Goal: Communication & Community: Answer question/provide support

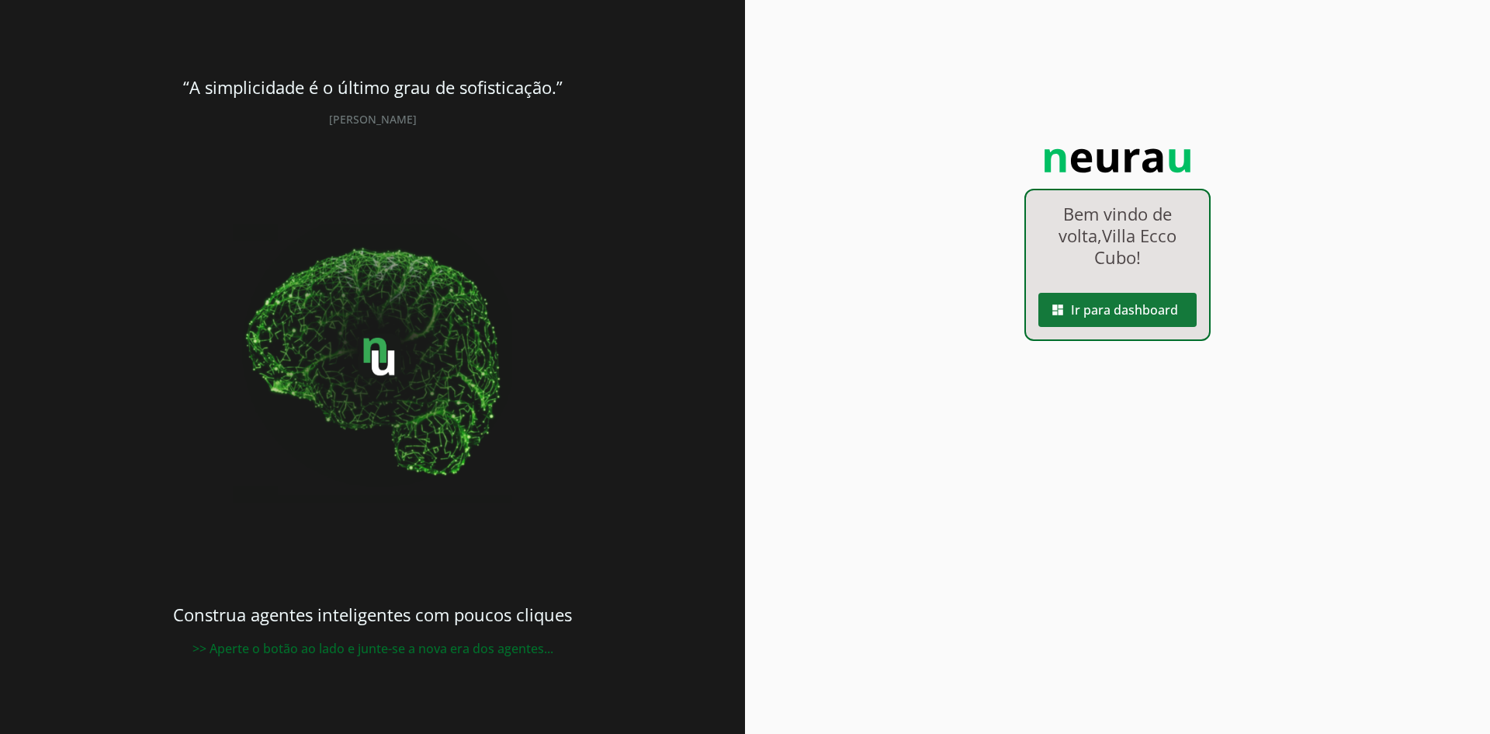
click at [1102, 309] on span at bounding box center [1118, 309] width 158 height 37
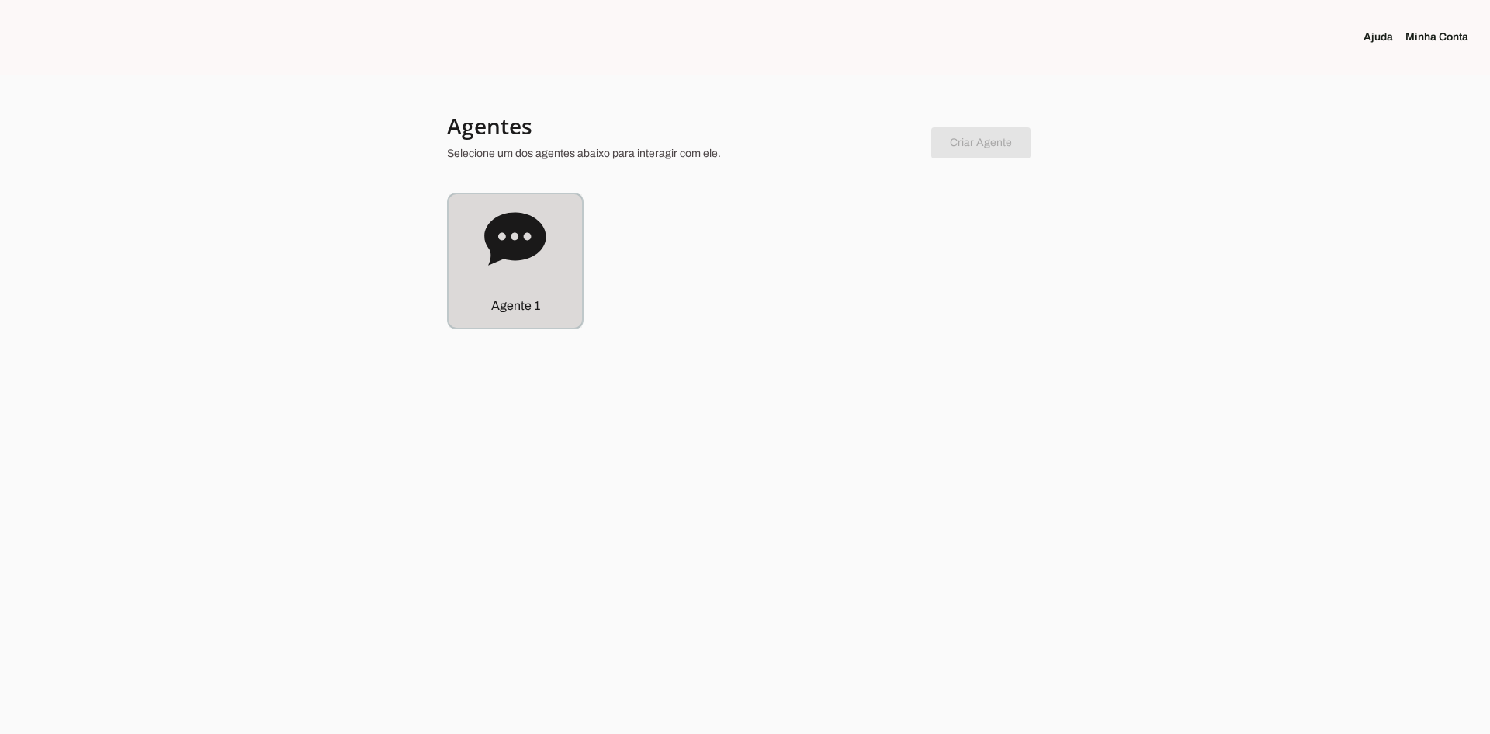
click at [537, 262] on icon at bounding box center [515, 239] width 62 height 62
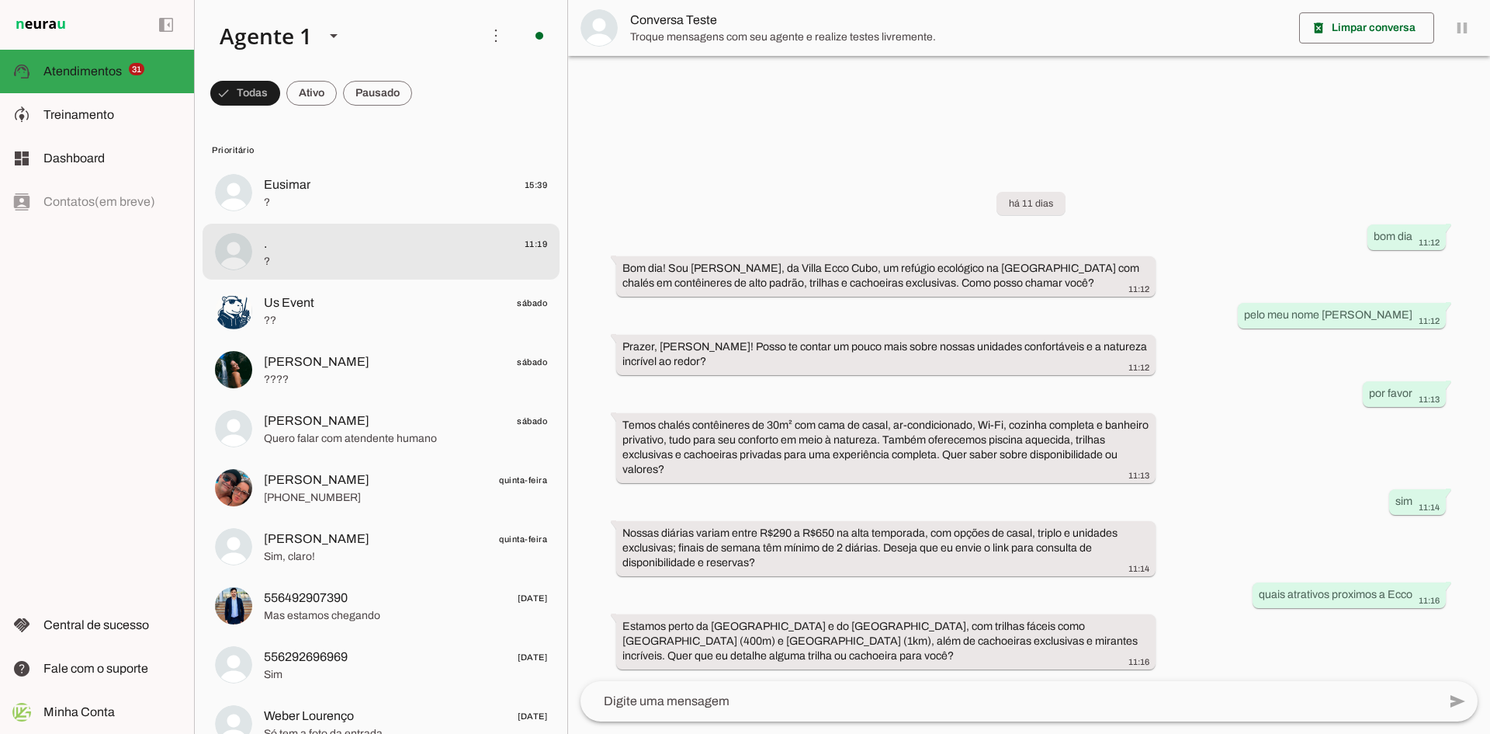
click at [408, 248] on span ". 11:19" at bounding box center [405, 243] width 283 height 19
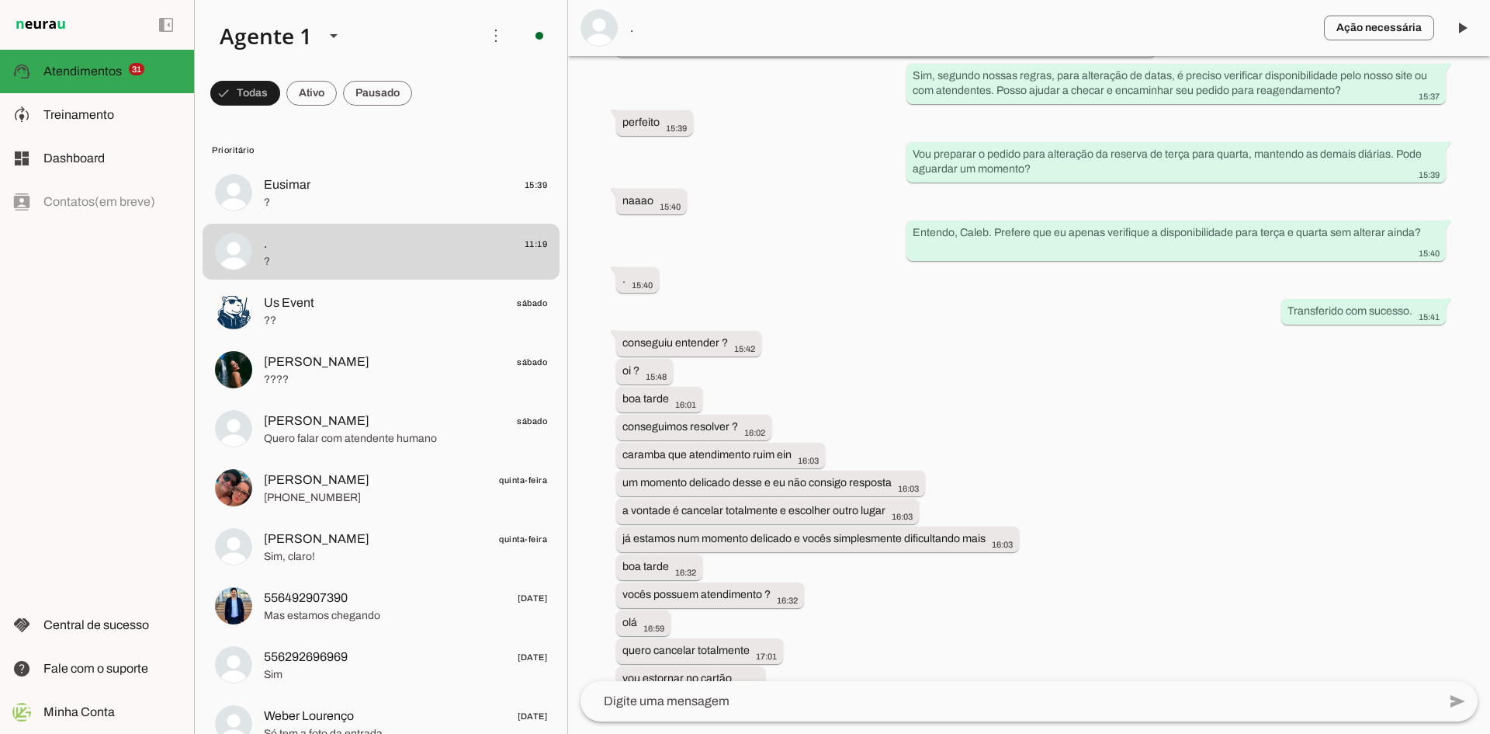
scroll to position [526, 0]
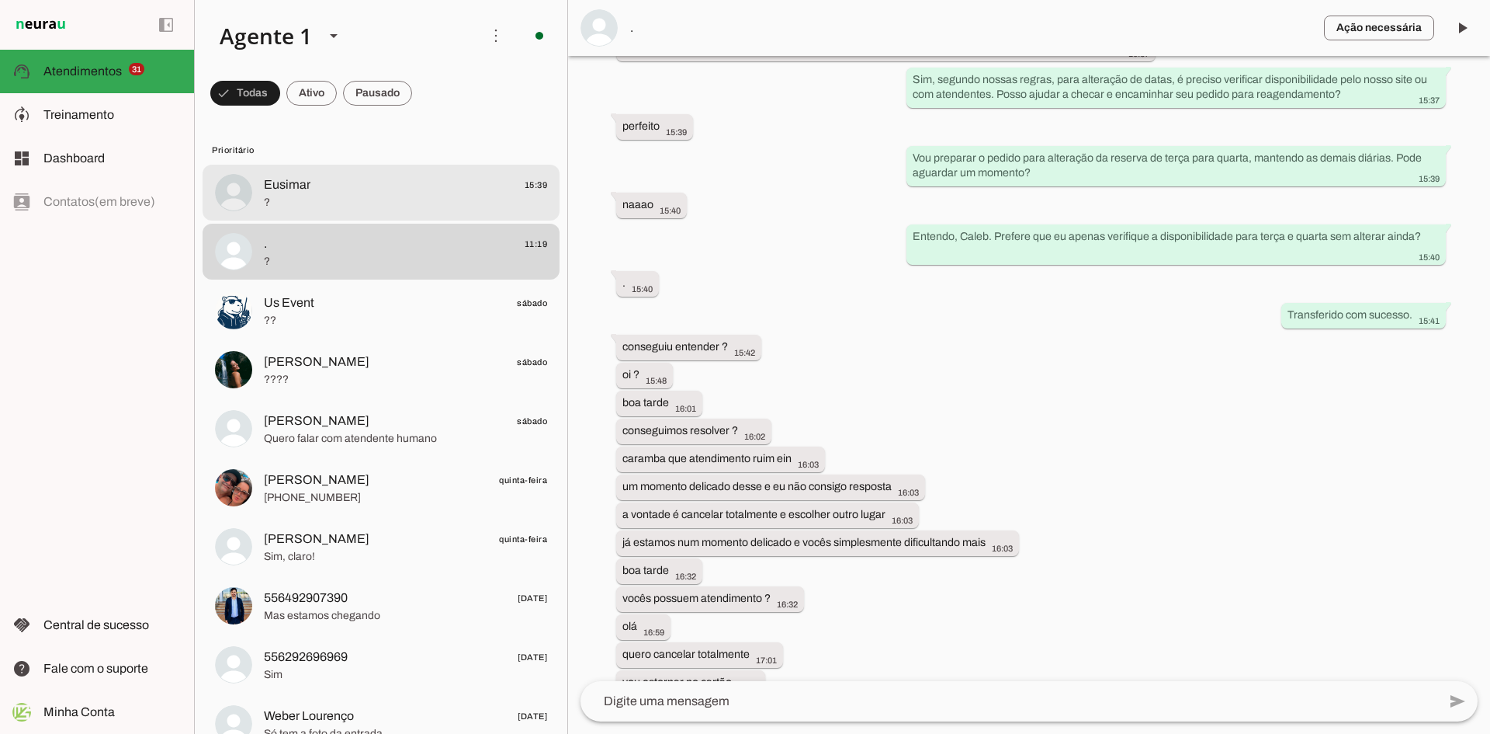
click at [382, 201] on span "?" at bounding box center [405, 203] width 283 height 16
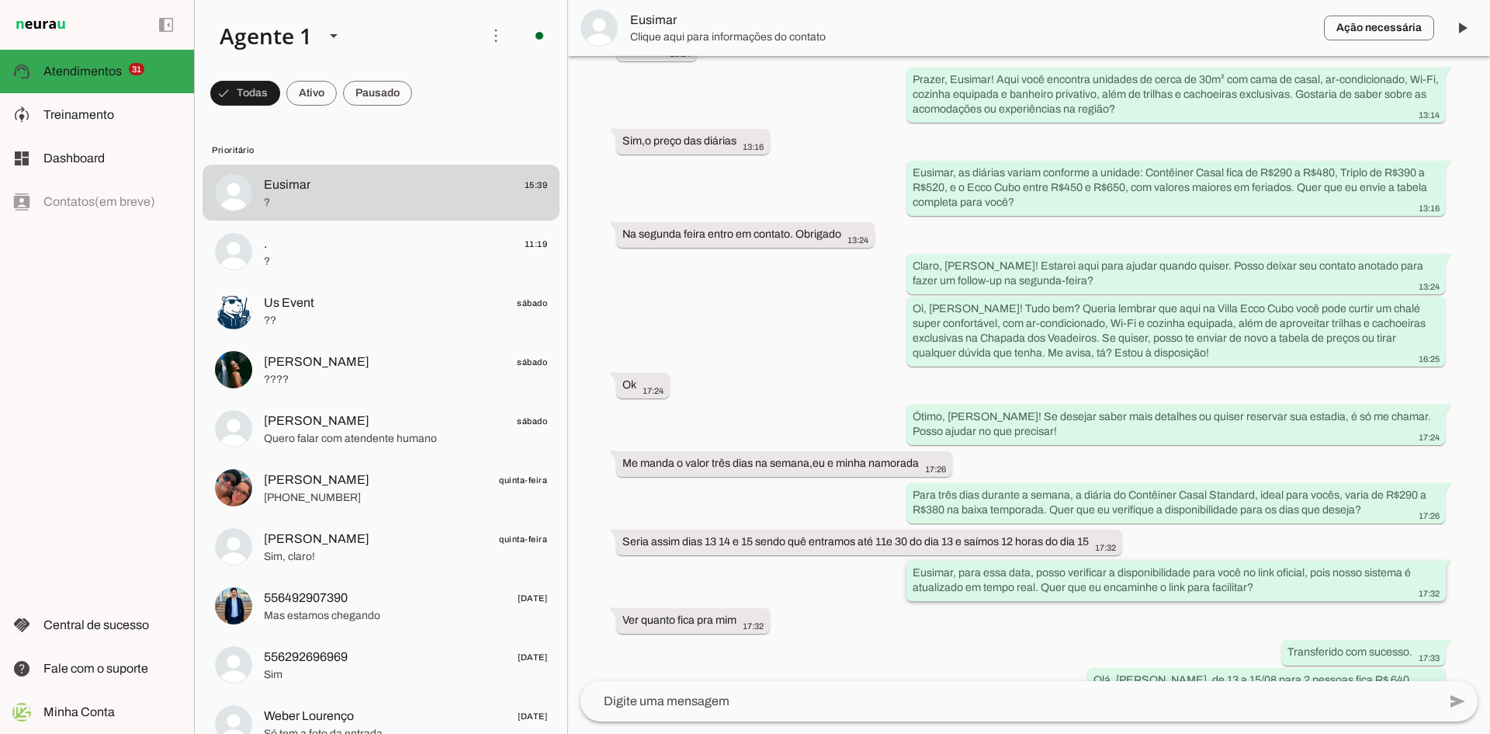
scroll to position [749, 0]
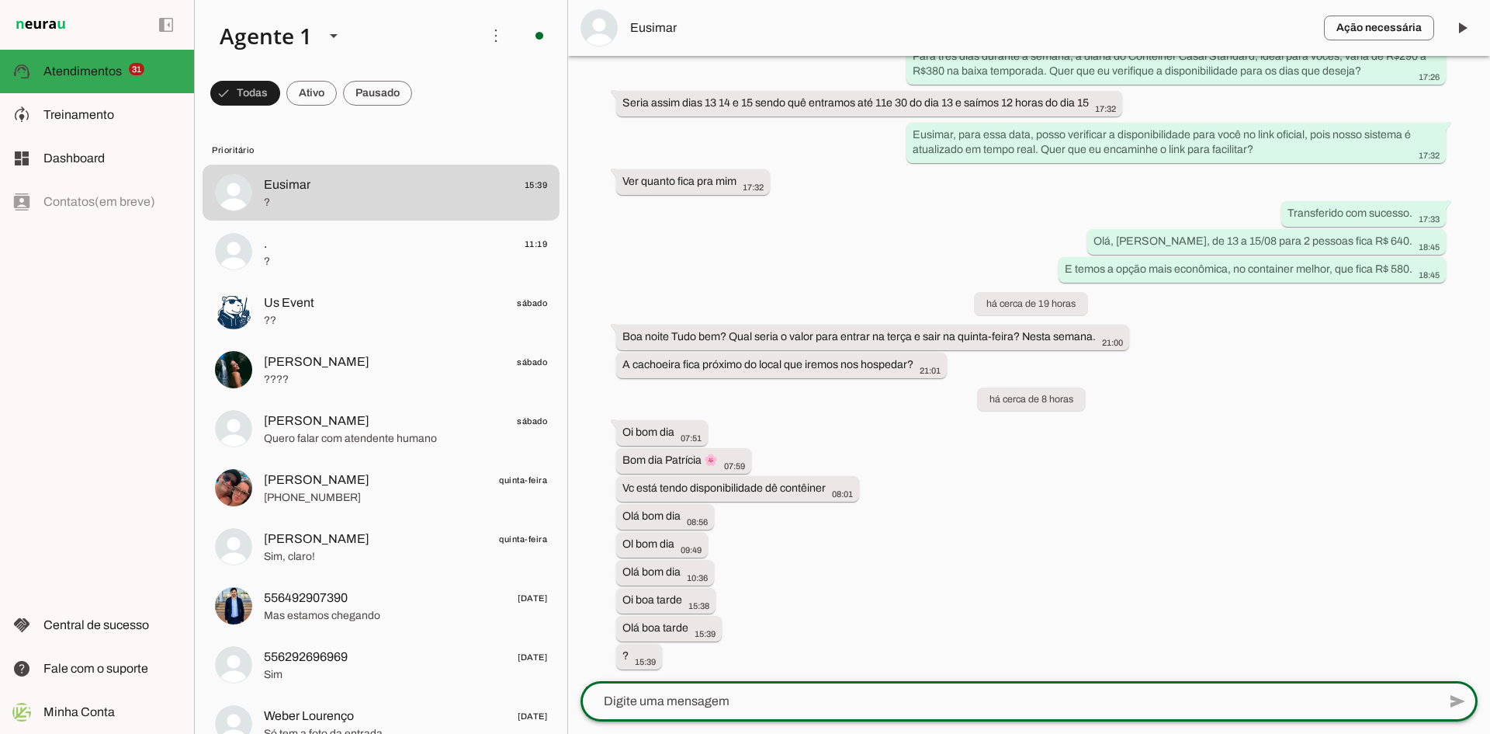
click at [817, 706] on textarea at bounding box center [1009, 701] width 857 height 19
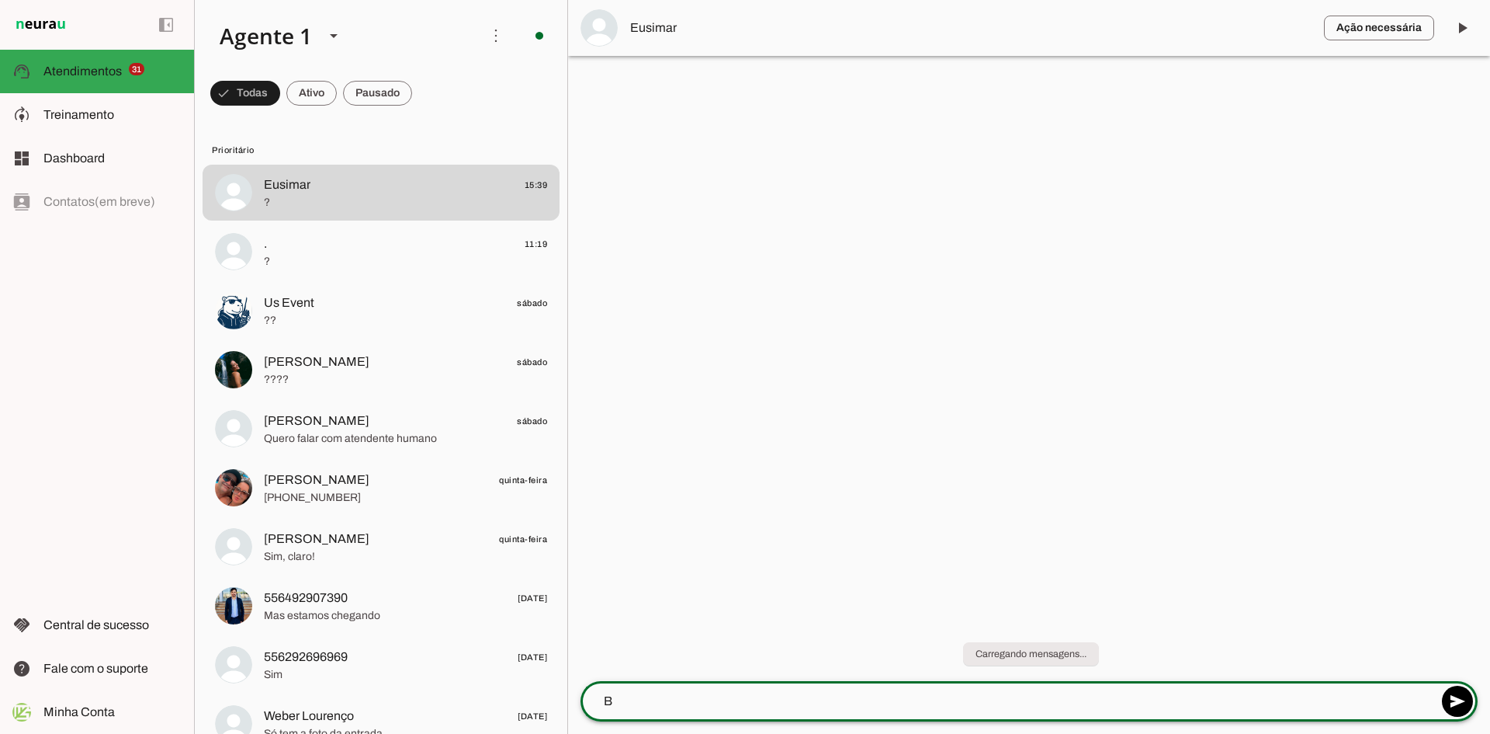
scroll to position [0, 0]
type textarea "Boa tarde Sr. Eusimar"
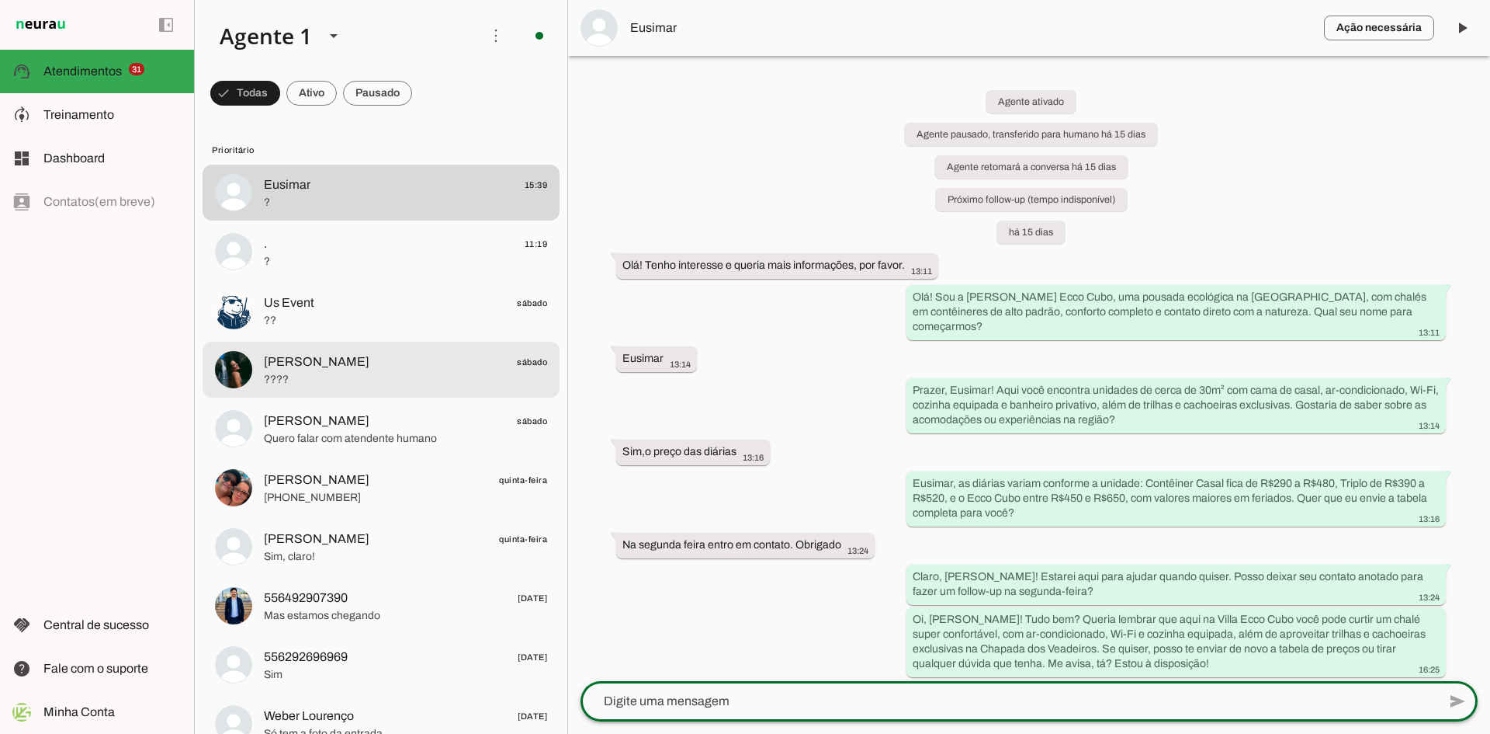
click at [331, 381] on span "????" at bounding box center [405, 380] width 283 height 16
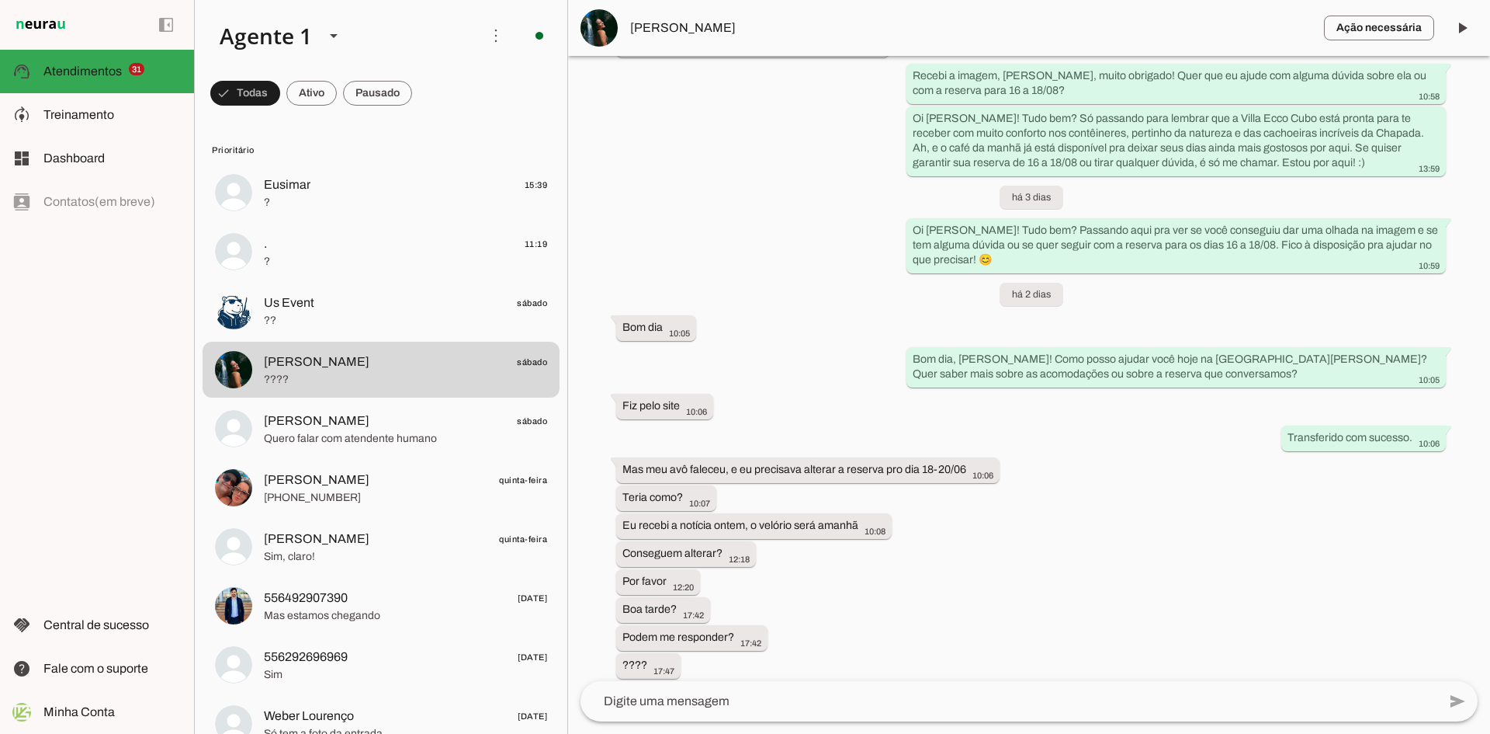
scroll to position [1117, 0]
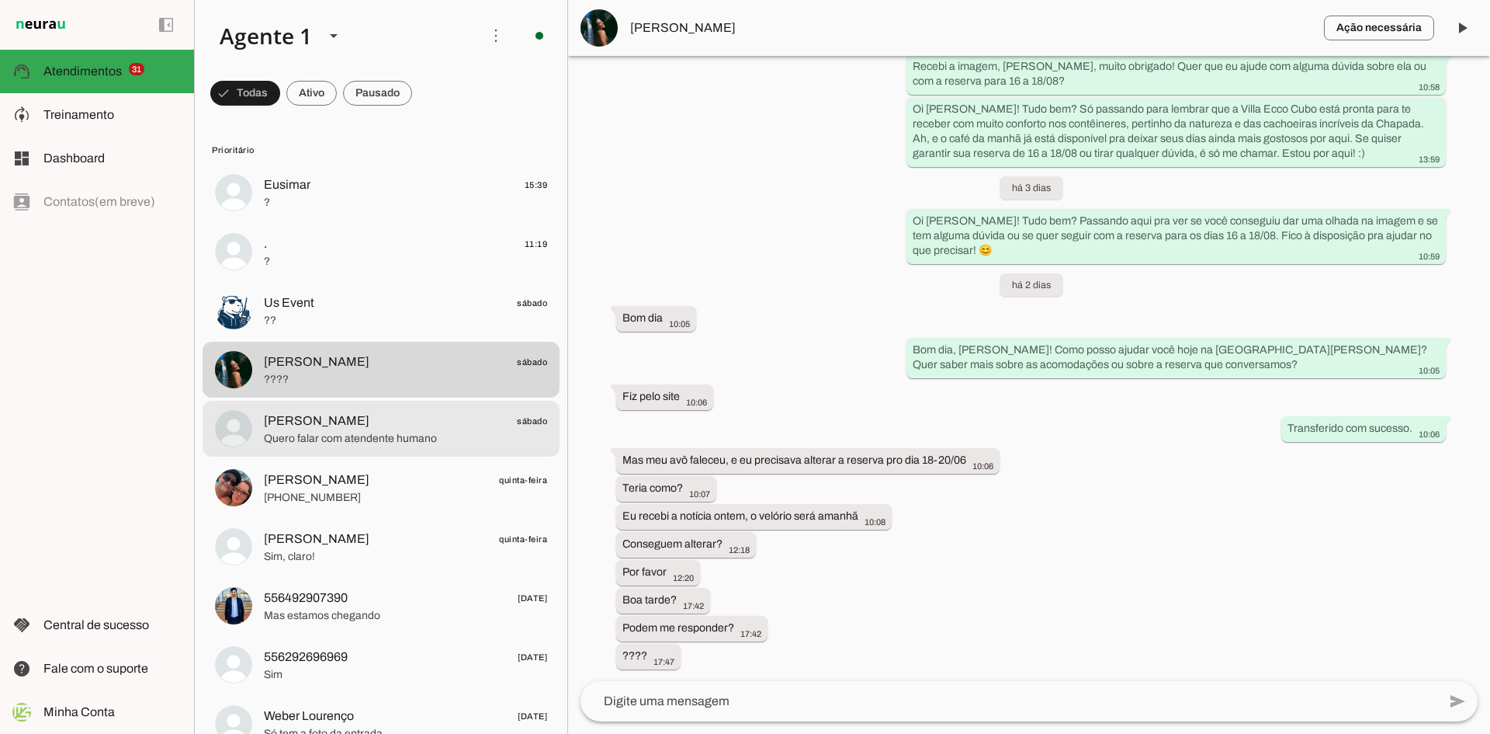
click at [402, 436] on span "Quero falar com atendente humano" at bounding box center [405, 439] width 283 height 16
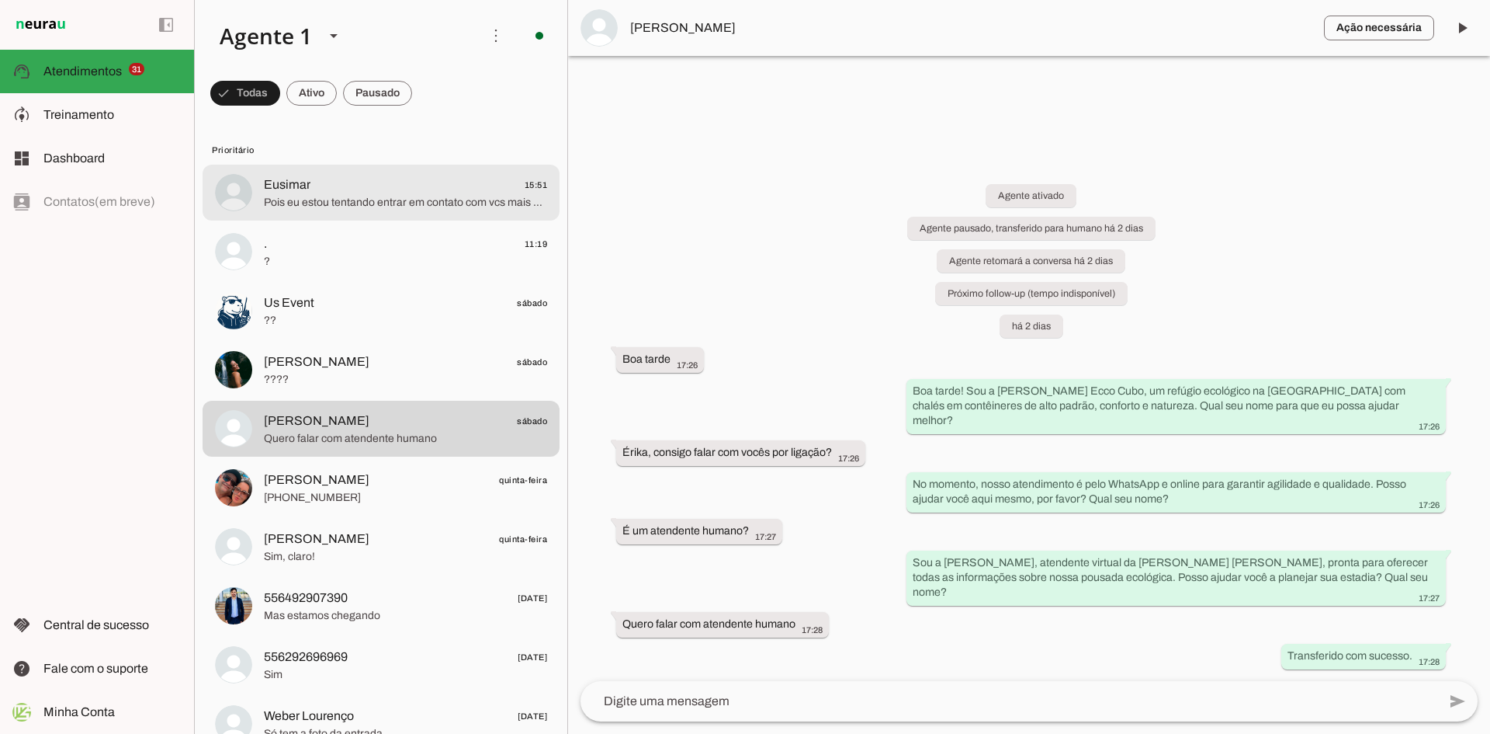
click at [425, 217] on md-item "Eusimar 15:51 Pois eu estou tentando entrar em contato com vcs mais não tenho r…" at bounding box center [381, 193] width 357 height 56
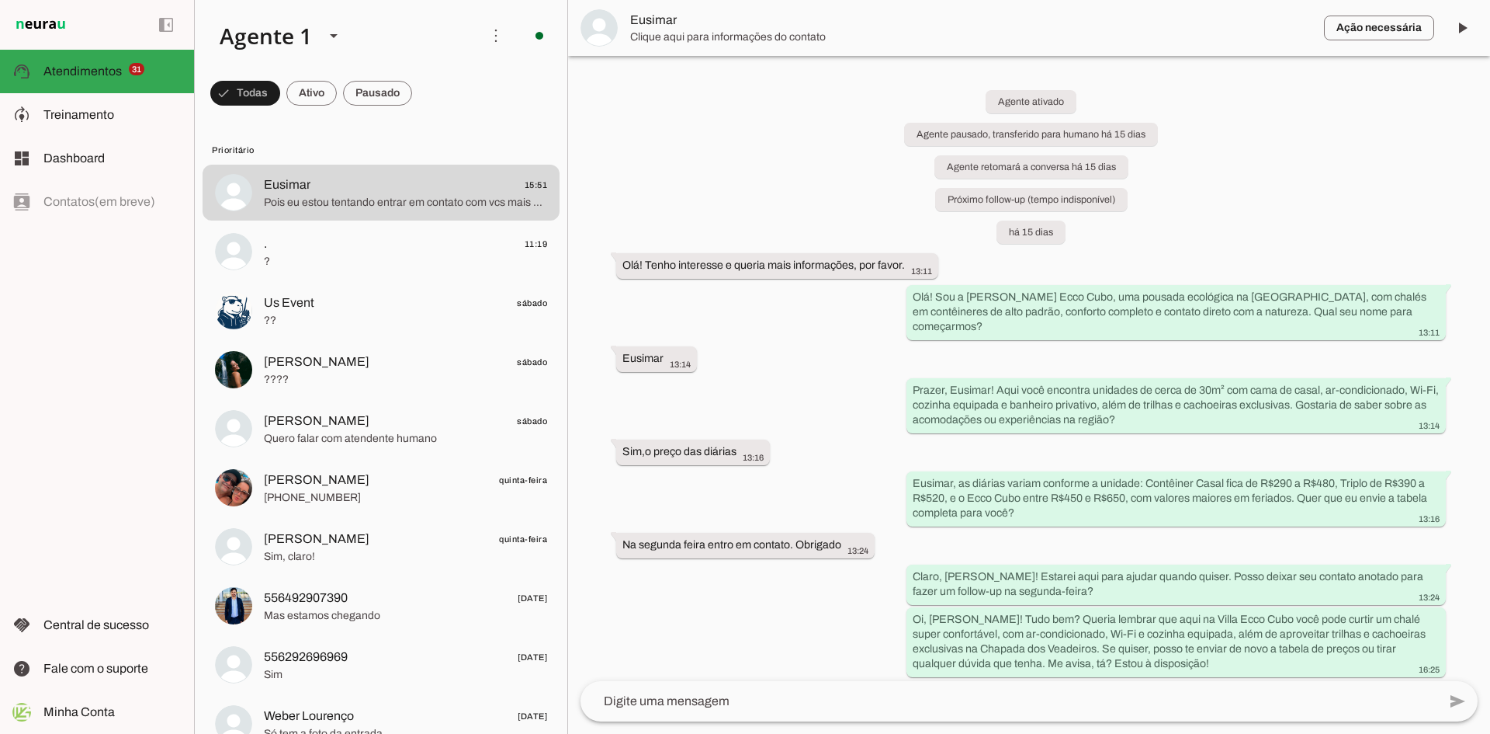
scroll to position [869, 0]
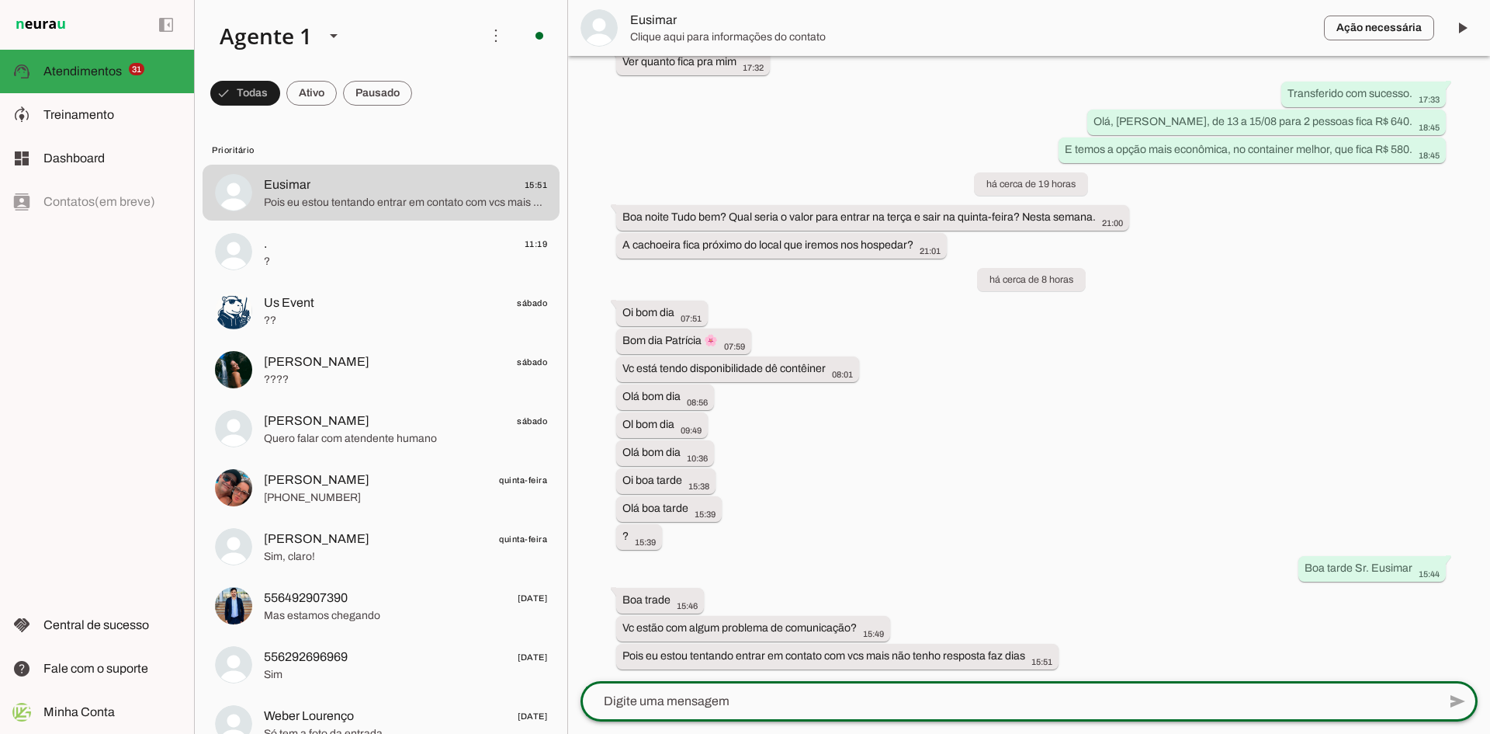
click at [803, 703] on textarea at bounding box center [1009, 701] width 857 height 19
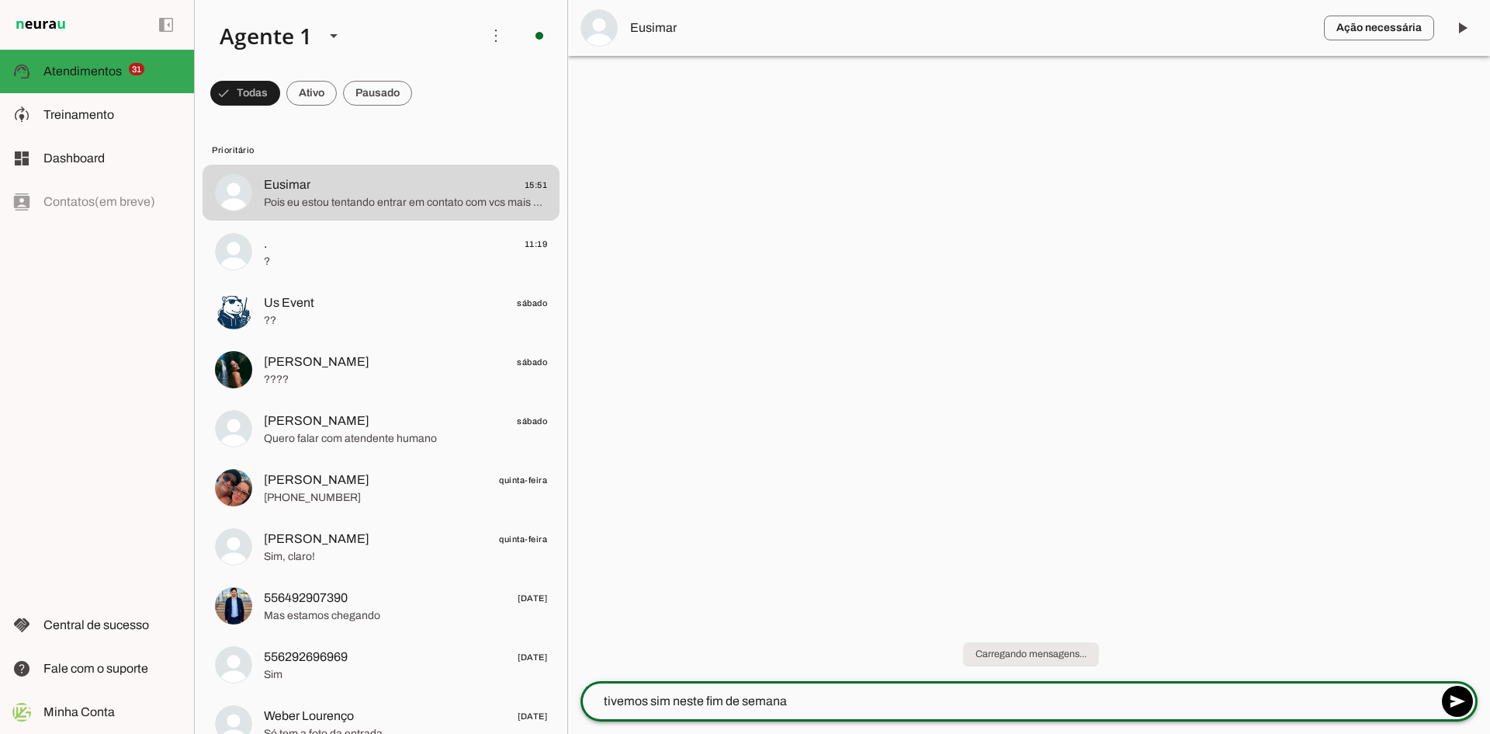
type textarea "tivemos sim neste fim de semana"
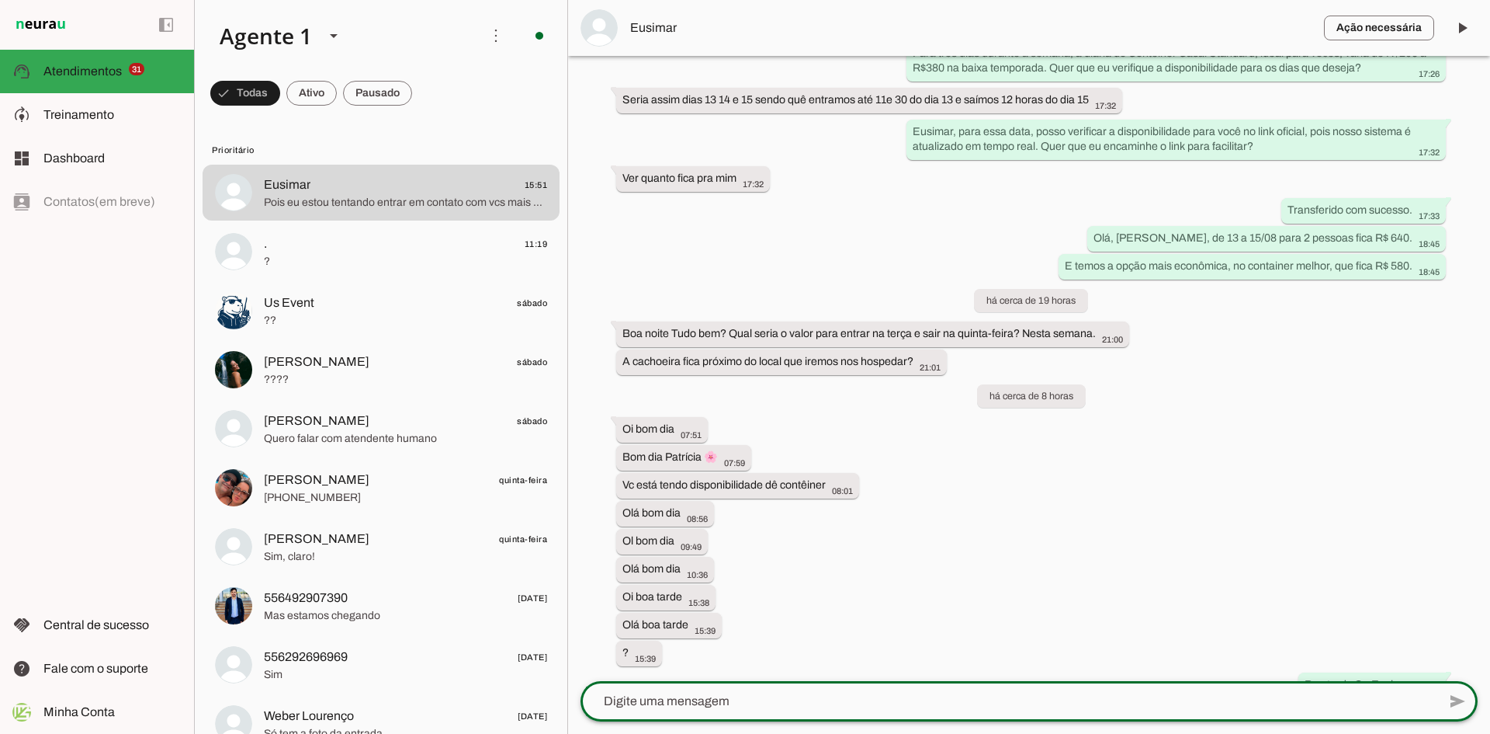
scroll to position [900, 0]
